Goal: Task Accomplishment & Management: Manage account settings

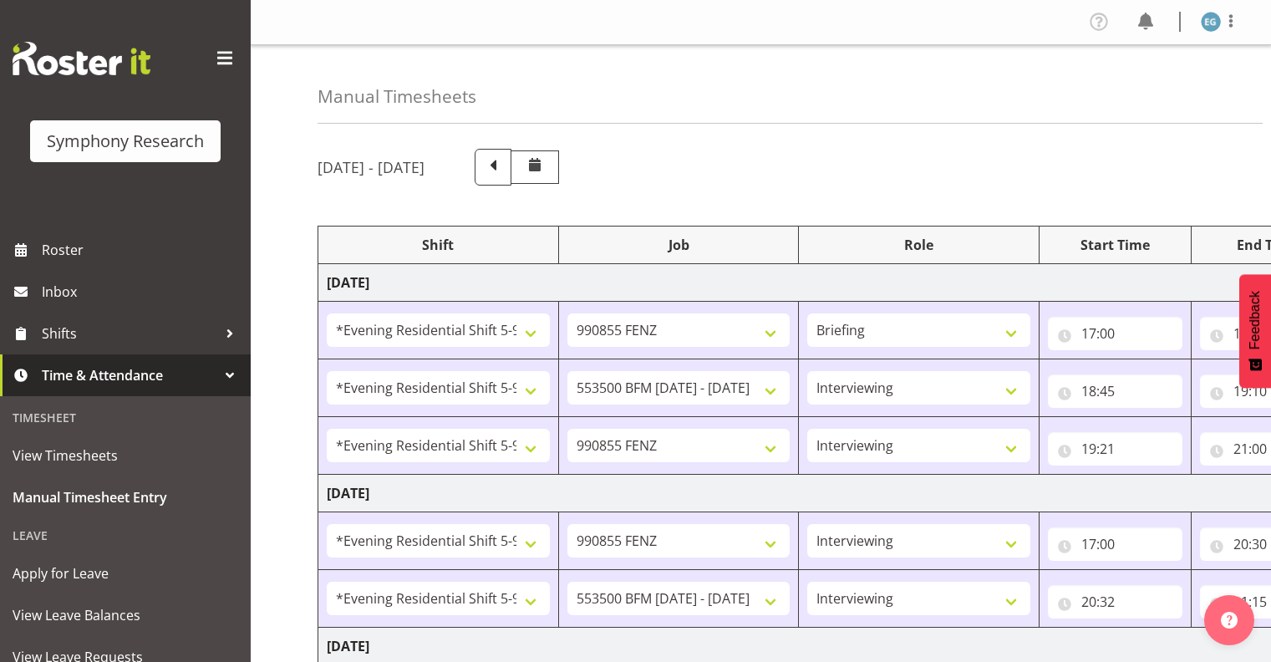
select select "48116"
select select "9636"
select select "297"
select select "48116"
select select "10242"
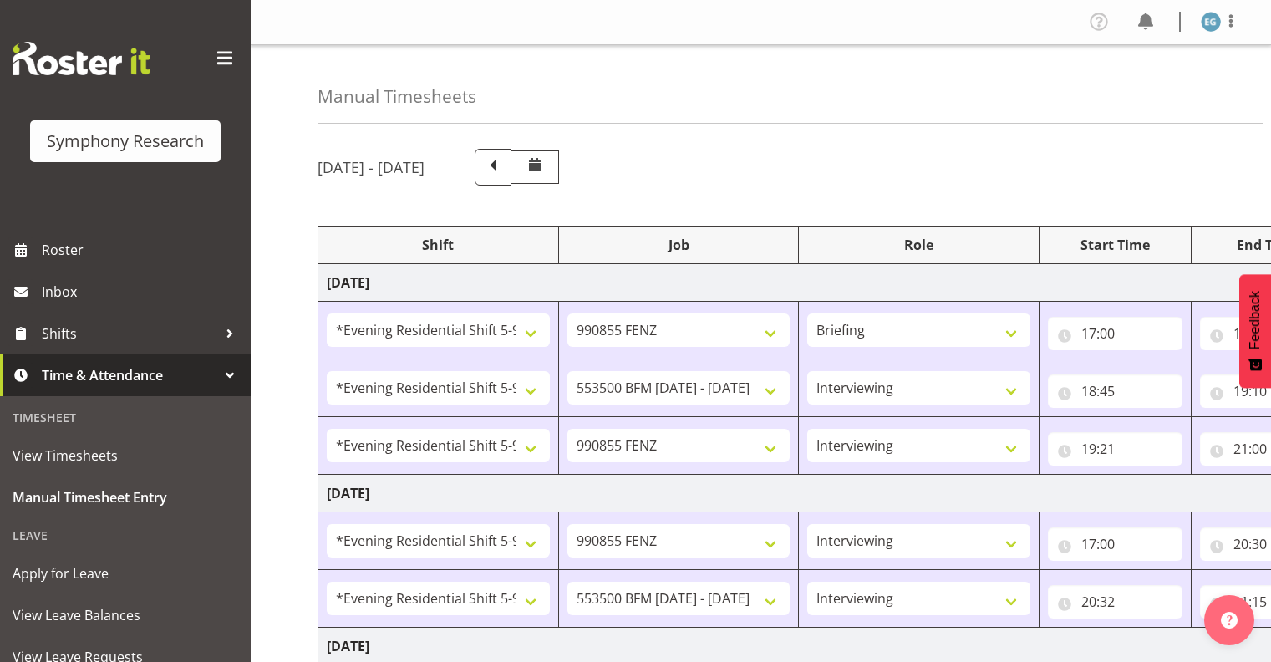
select select "48116"
select select "9636"
select select "48116"
select select "9636"
select select "48116"
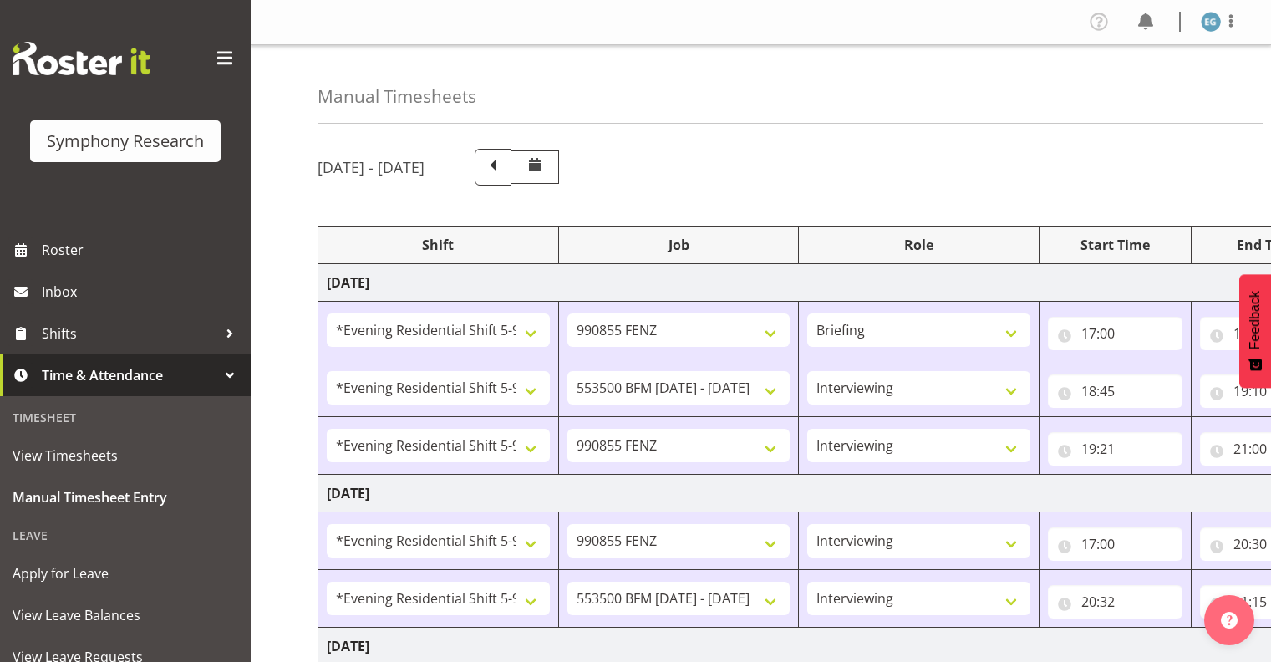
select select "10242"
select select "48116"
select select "9636"
select select "48116"
select select "10239"
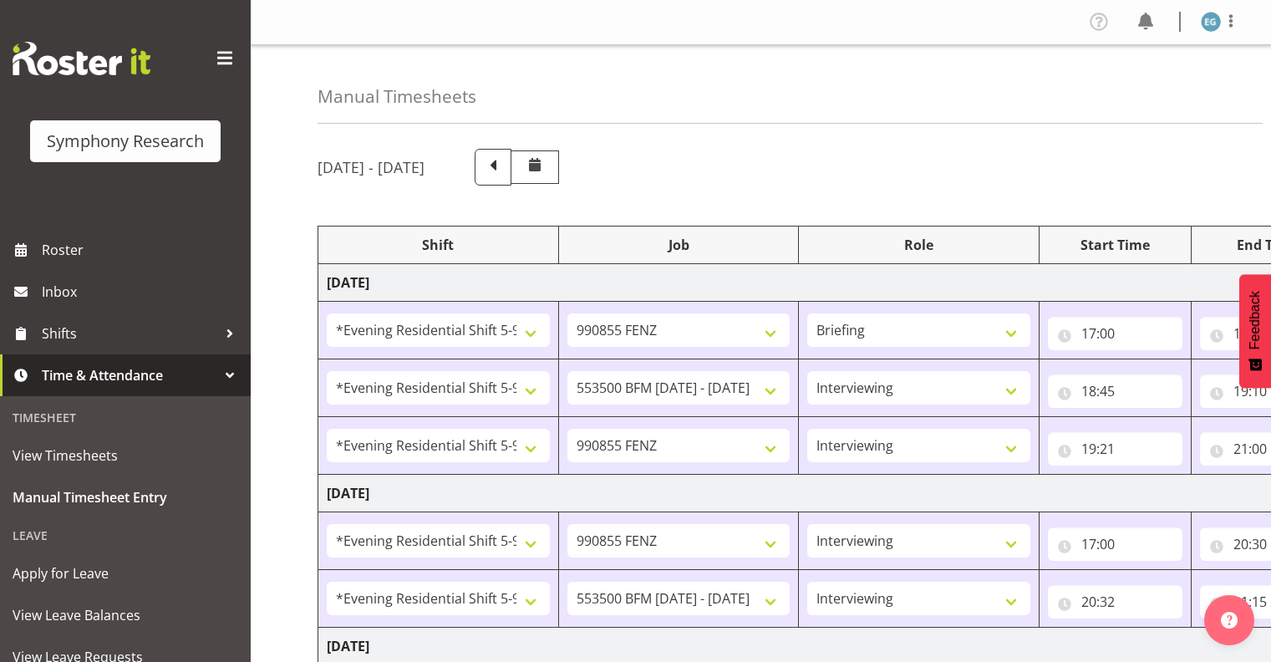
select select "297"
select select "48116"
select select "10239"
select select "48116"
select select "9636"
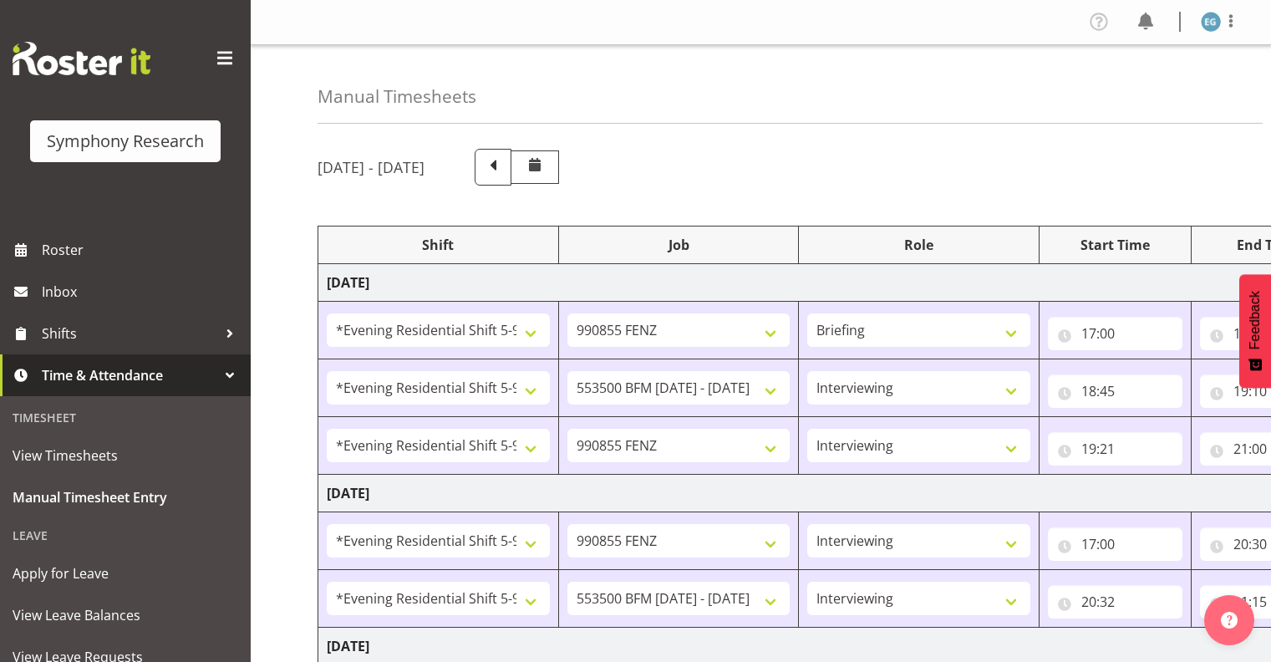
select select "13886"
select select "10239"
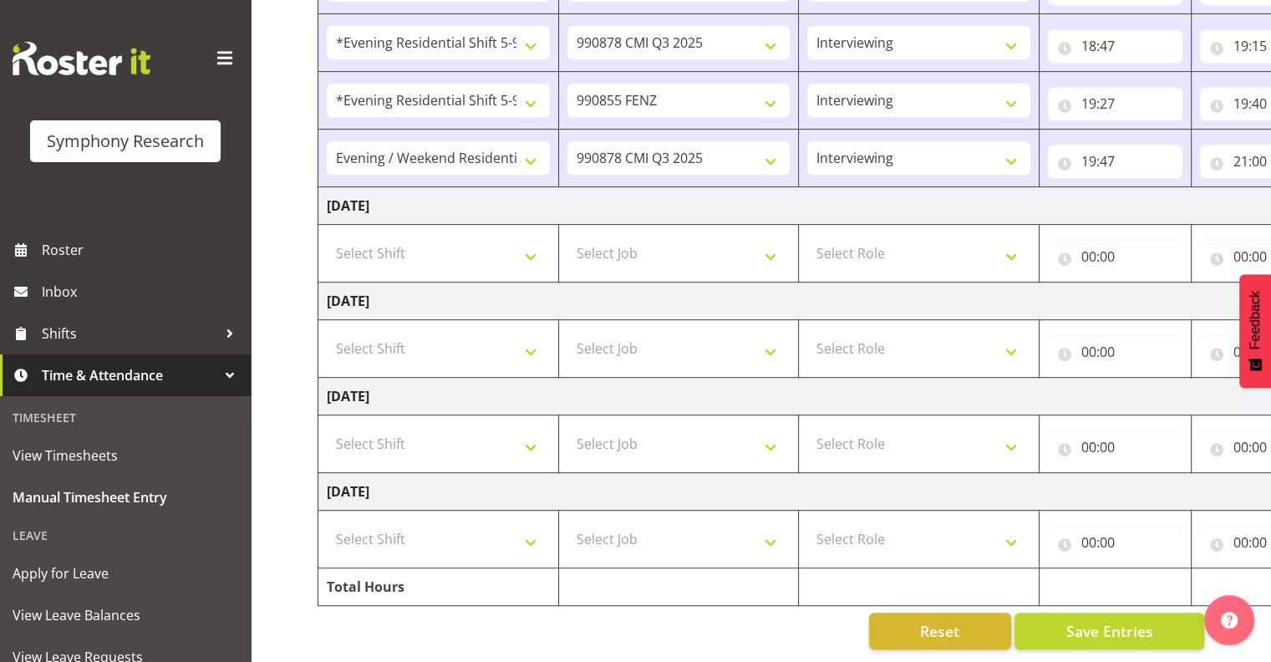
scroll to position [0, 216]
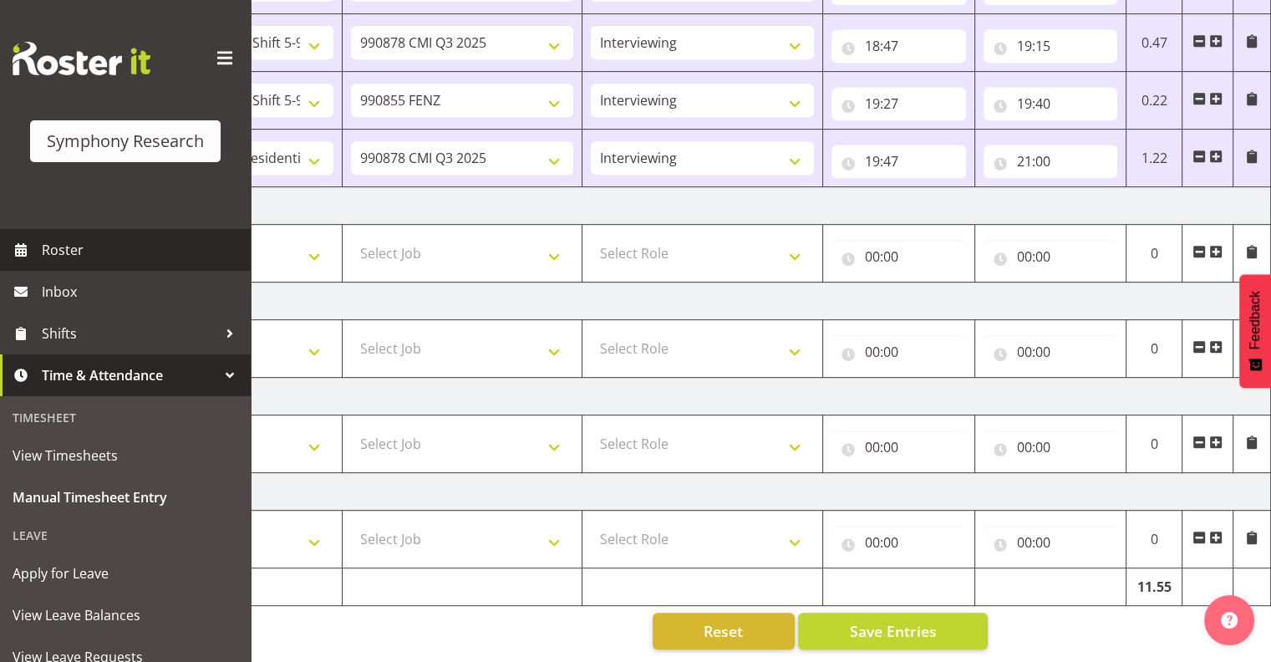
click at [67, 247] on span "Roster" at bounding box center [142, 249] width 201 height 25
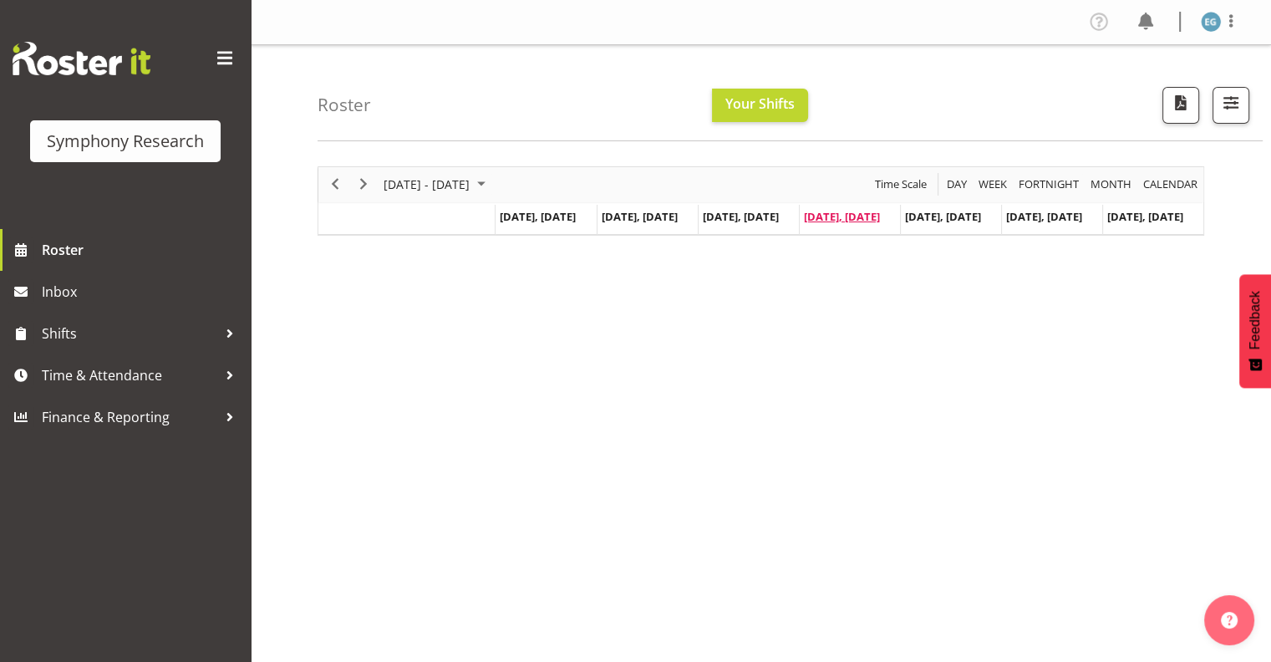
click at [856, 216] on div "[DATE] - [DATE] [DATE] Day Week Fortnight Month calendar Month Agenda Time Scal…" at bounding box center [761, 200] width 887 height 69
click at [861, 213] on span "Aug 7, Thursday" at bounding box center [842, 216] width 76 height 15
click at [860, 215] on span "Aug 7, Thursday" at bounding box center [842, 216] width 76 height 15
click at [864, 217] on span "Aug 7, Thursday" at bounding box center [842, 216] width 76 height 15
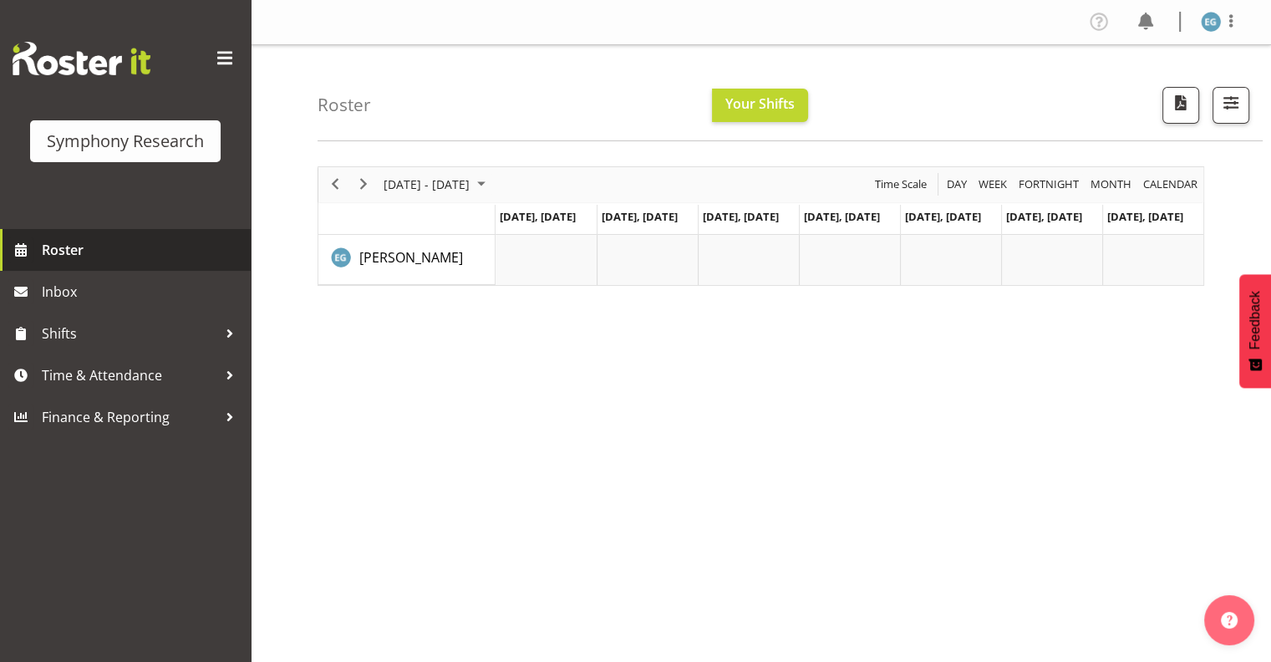
click at [57, 248] on span "Roster" at bounding box center [142, 249] width 201 height 25
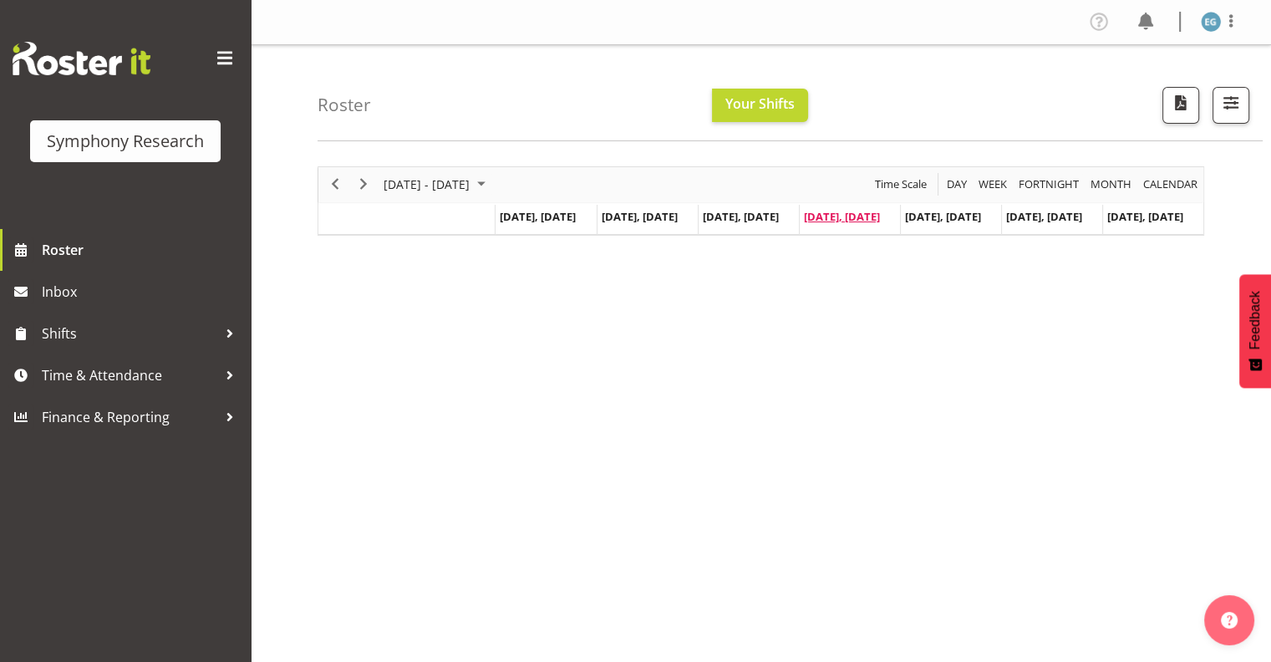
click at [847, 216] on span "[DATE], [DATE]" at bounding box center [842, 216] width 76 height 15
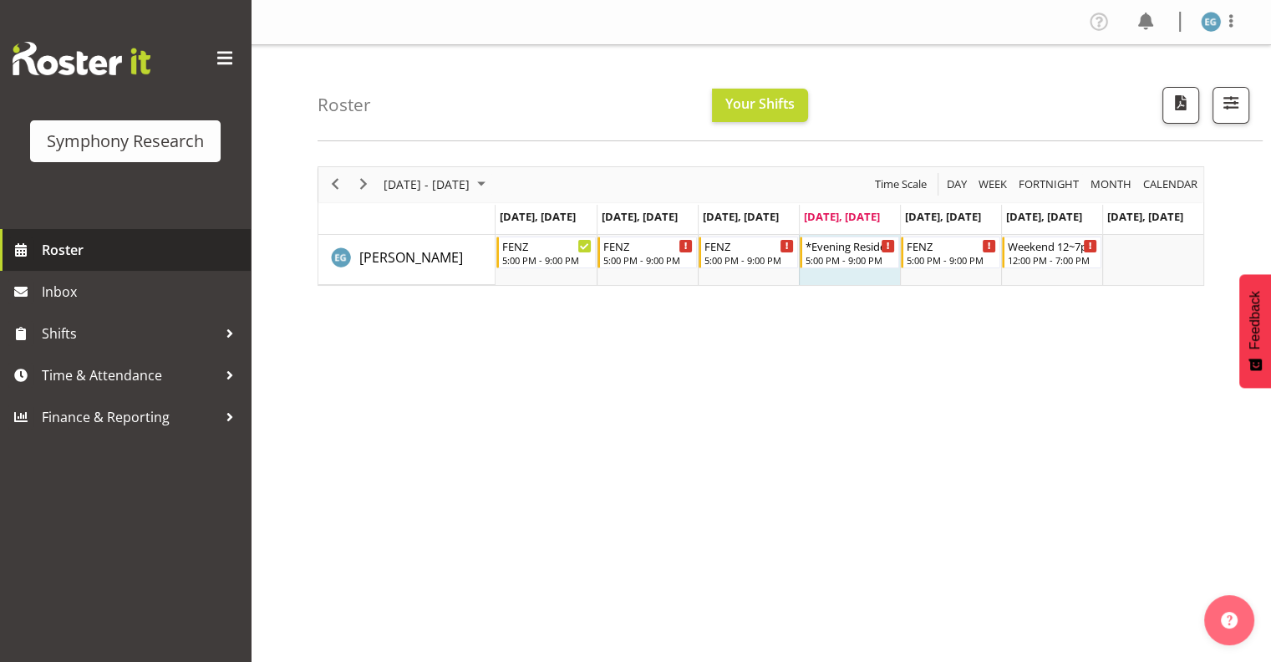
click at [64, 244] on span "Roster" at bounding box center [142, 249] width 201 height 25
